Goal: Check status: Check status

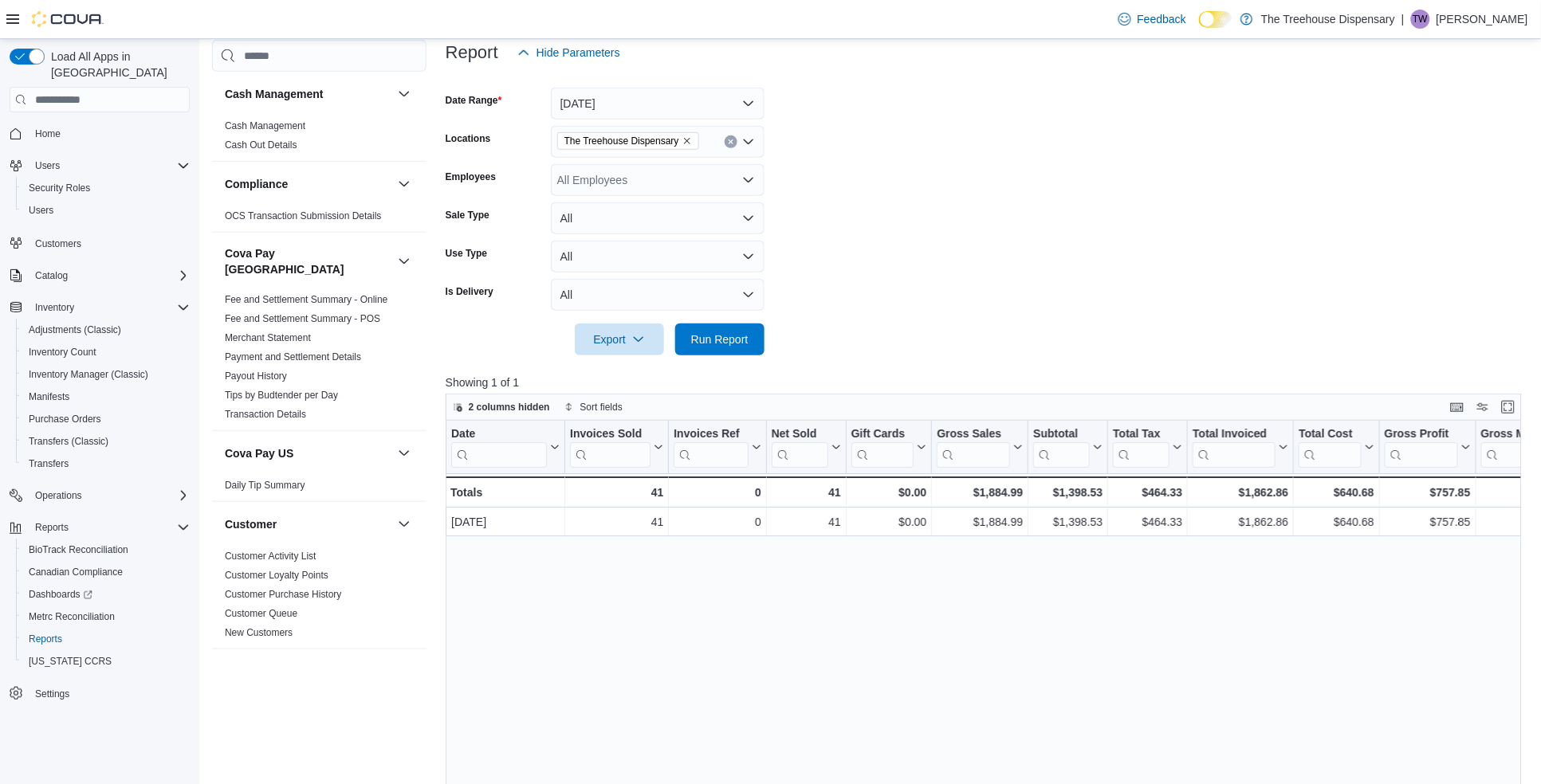
scroll to position [398, 0]
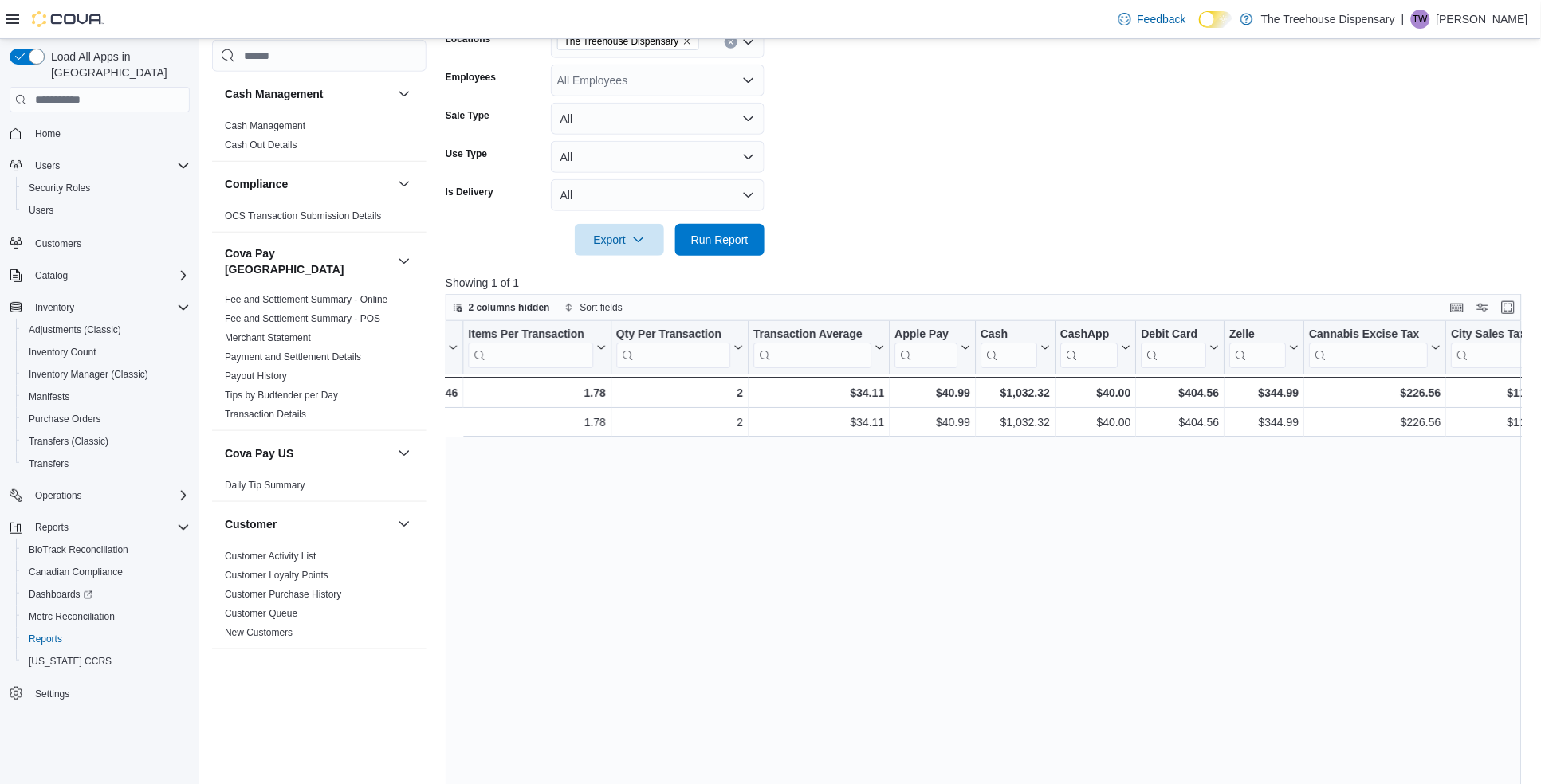
scroll to position [0, 1437]
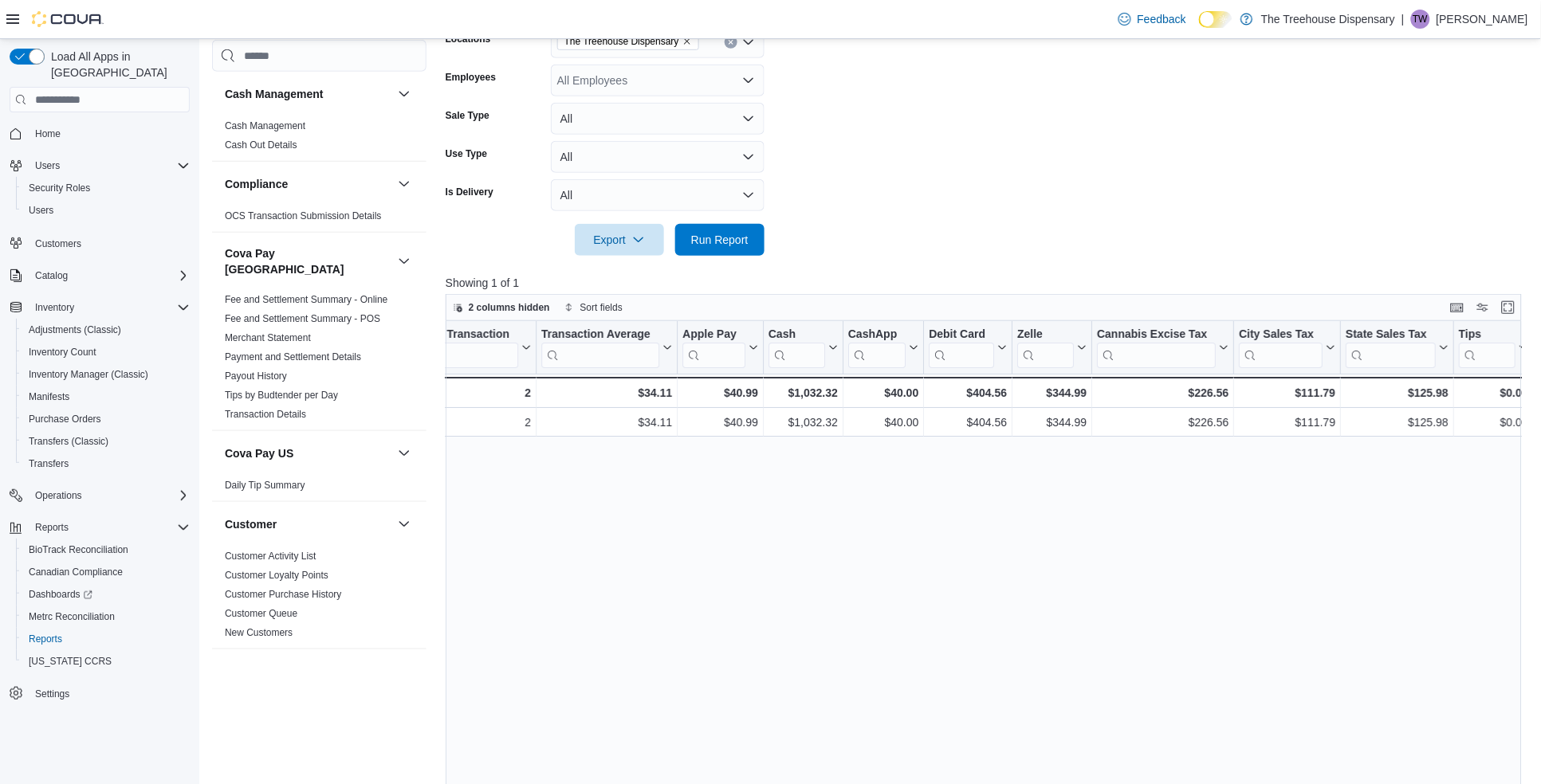
click at [1220, 589] on div "Date Click to view column header actions Invoices Sold Click to view column hea…" at bounding box center [989, 621] width 1087 height 600
click at [1205, 98] on form "Date Range [DATE] Locations The Treehouse Dispensary Employees All Employees Sa…" at bounding box center [989, 112] width 1087 height 287
